Goal: Use online tool/utility: Utilize a website feature to perform a specific function

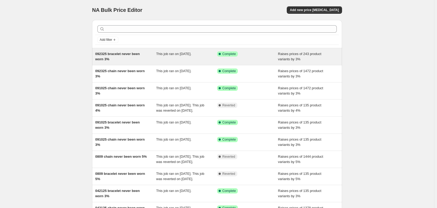
click at [142, 54] on div "092325 bracelet never been worn 3%" at bounding box center [125, 56] width 61 height 11
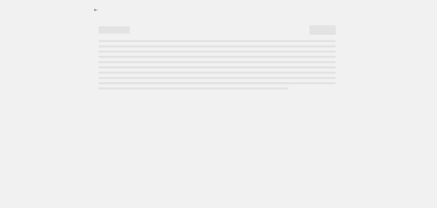
select select "percentage"
select select "no_change"
select select "collection"
select select "product_status"
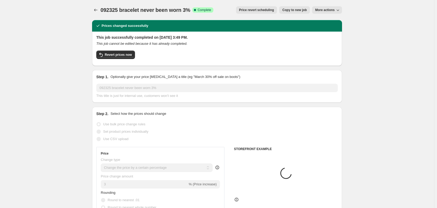
click at [291, 10] on span "Copy to new job" at bounding box center [294, 10] width 24 height 4
select select "percentage"
select select "no_change"
select select "collection"
select select "product_status"
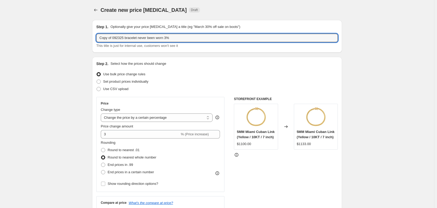
drag, startPoint x: 174, startPoint y: 38, endPoint x: 38, endPoint y: 37, distance: 136.0
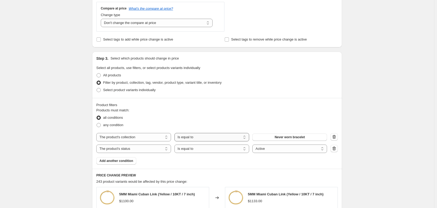
scroll to position [210, 0]
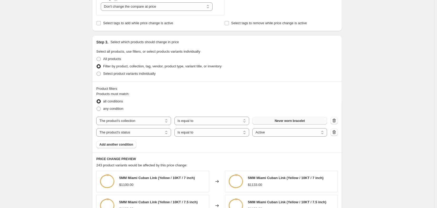
type input "100725 all new items, 3%"
click at [275, 122] on button "Never worn bracelet" at bounding box center [289, 120] width 75 height 7
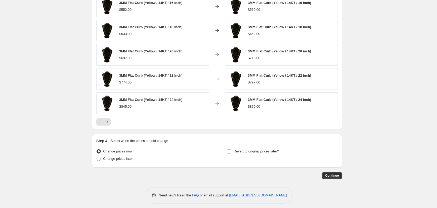
scroll to position [389, 0]
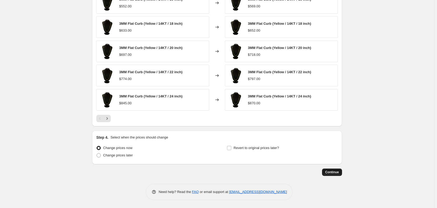
click at [335, 172] on span "Continue" at bounding box center [332, 172] width 14 height 4
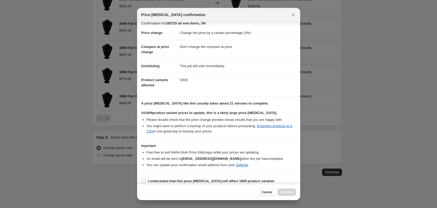
scroll to position [10, 0]
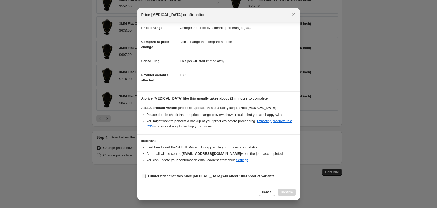
click at [224, 176] on b "I understand that this price [MEDICAL_DATA] will affect 1809 product variants" at bounding box center [211, 176] width 127 height 4
click at [146, 176] on input "I understand that this price [MEDICAL_DATA] will affect 1809 product variants" at bounding box center [144, 176] width 4 height 4
checkbox input "true"
click at [285, 190] on span "Confirm" at bounding box center [287, 192] width 12 height 4
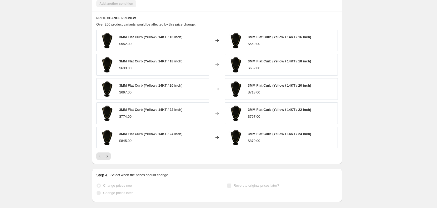
scroll to position [403, 0]
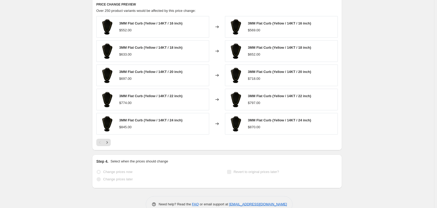
select select "percentage"
select select "no_change"
select select "collection"
select select "product_status"
